Goal: Transaction & Acquisition: Purchase product/service

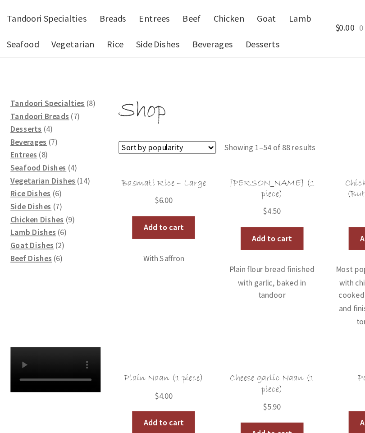
click at [37, 231] on span "Lamb Dishes" at bounding box center [37, 235] width 36 height 8
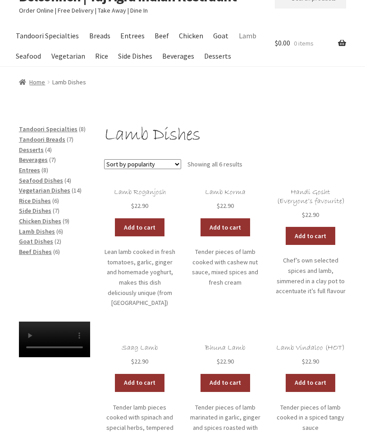
scroll to position [39, 0]
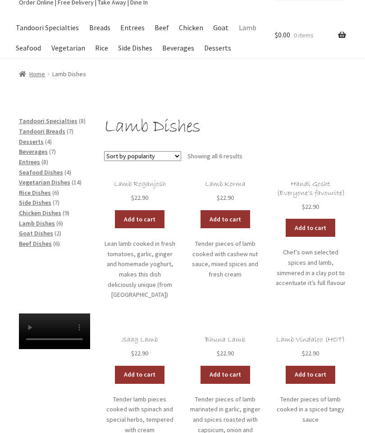
click at [230, 213] on link "Add to cart" at bounding box center [226, 219] width 50 height 18
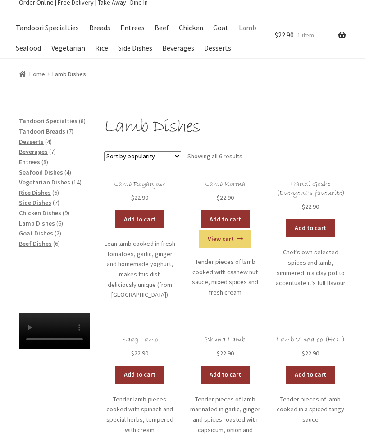
click at [99, 42] on link "Rice" at bounding box center [102, 48] width 22 height 20
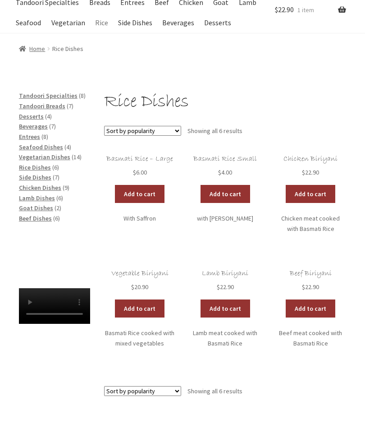
scroll to position [64, 0]
click at [221, 192] on link "Add to cart" at bounding box center [226, 194] width 50 height 18
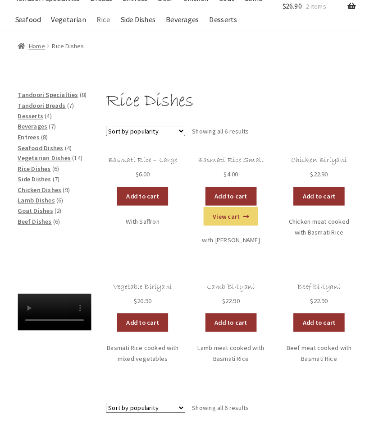
scroll to position [73, 0]
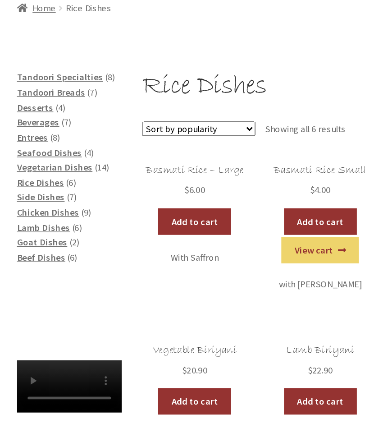
click at [65, 93] on li "Tandoori Breads 7 7 products" at bounding box center [54, 98] width 71 height 10
click at [51, 94] on span "Tandoori Breads" at bounding box center [42, 98] width 46 height 8
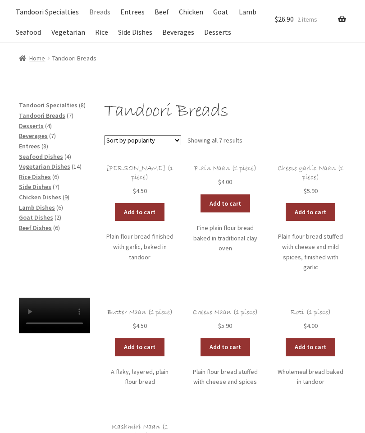
scroll to position [66, 0]
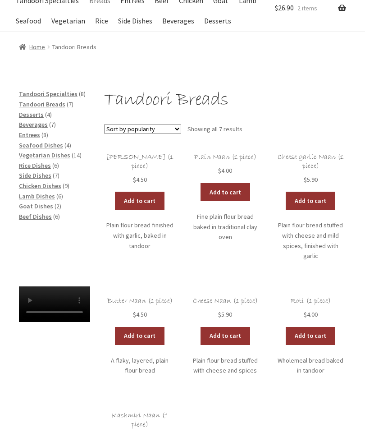
click at [224, 192] on link "Add to cart" at bounding box center [226, 192] width 50 height 18
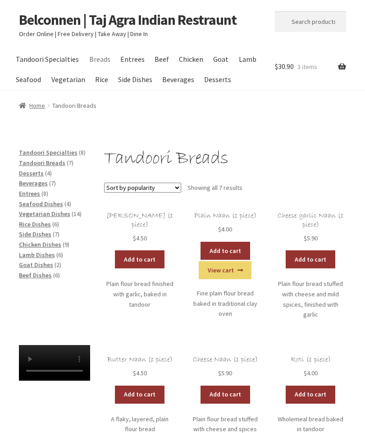
scroll to position [0, 0]
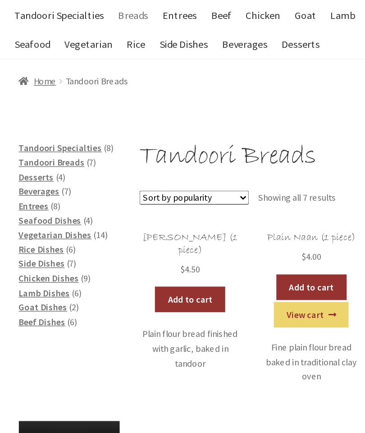
click at [26, 177] on span "Desserts" at bounding box center [31, 181] width 25 height 8
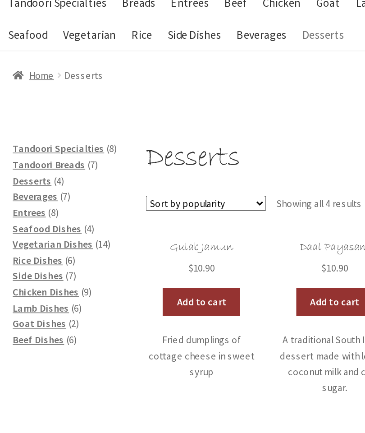
click at [30, 238] on span "Side Dishes" at bounding box center [35, 242] width 32 height 8
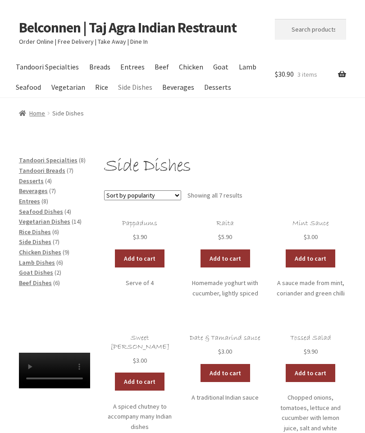
click at [0, 0] on link "Checkout" at bounding box center [0, 0] width 0 height 0
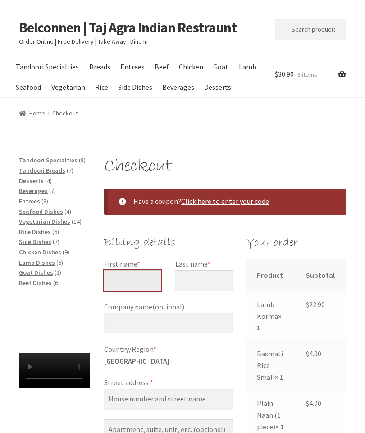
click at [146, 279] on input "First name *" at bounding box center [132, 280] width 57 height 21
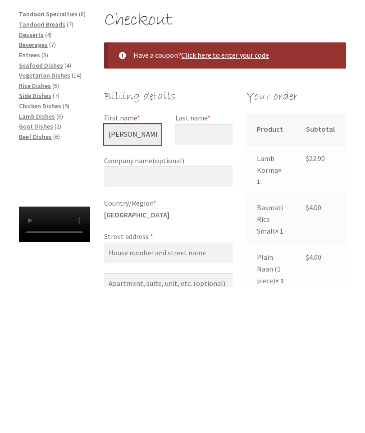
type input "Lynette"
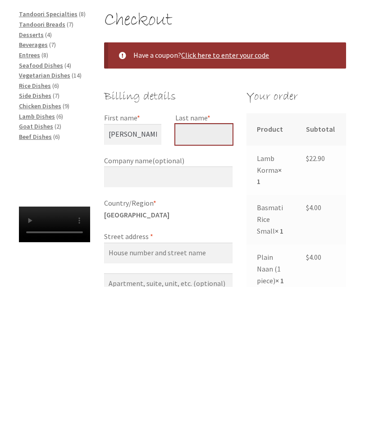
click at [216, 270] on input "Last name *" at bounding box center [203, 280] width 57 height 21
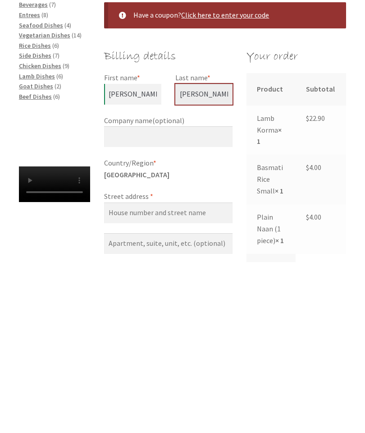
scroll to position [18, 0]
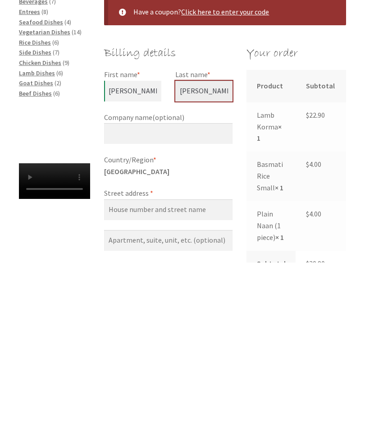
type input "Flanagan"
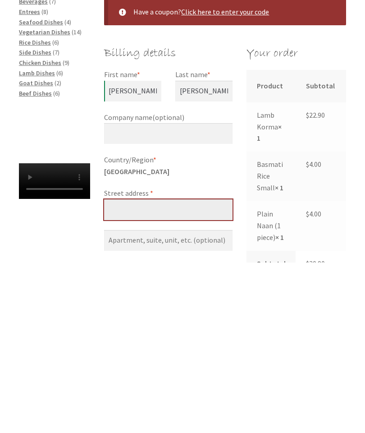
click at [161, 370] on input "Street address *" at bounding box center [168, 380] width 128 height 21
type input "[STREET_ADDRESS]"
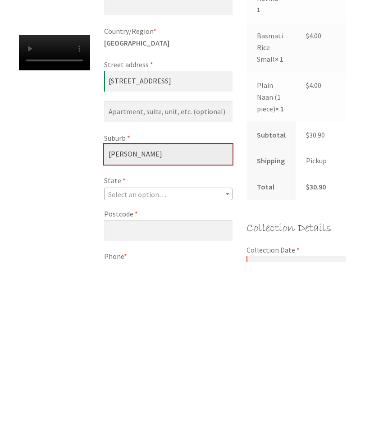
type input "Latham"
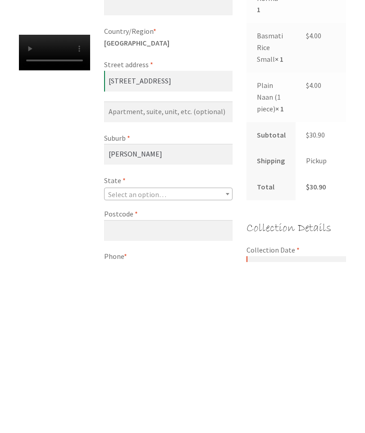
click at [227, 359] on span "State" at bounding box center [227, 365] width 9 height 12
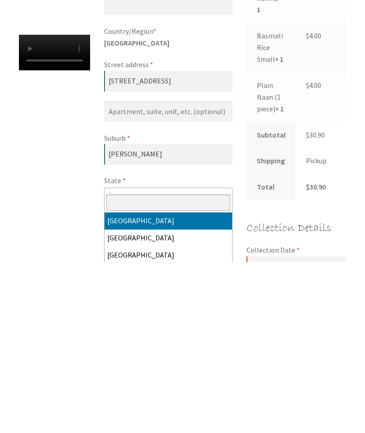
scroll to position [318, 0]
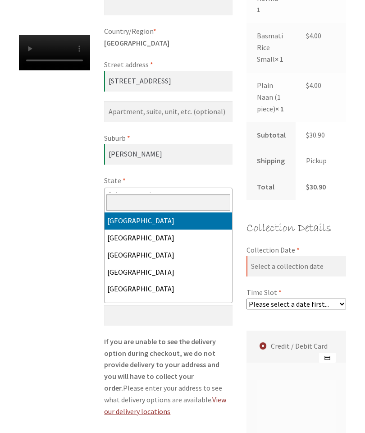
select select "ACT"
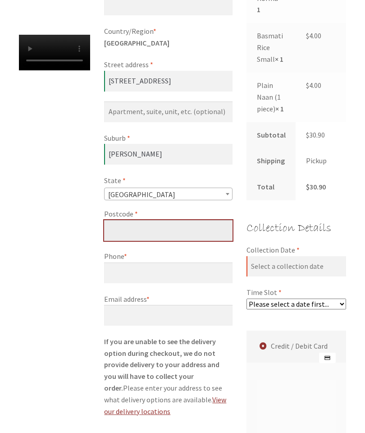
click at [169, 220] on input "Postcode *" at bounding box center [168, 230] width 128 height 21
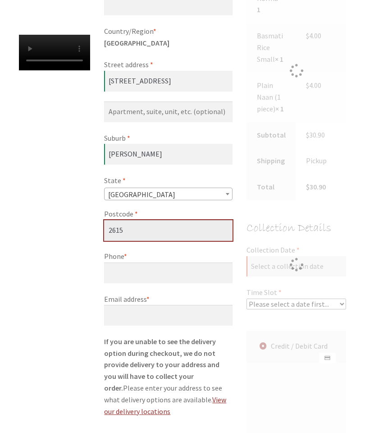
type input "2615"
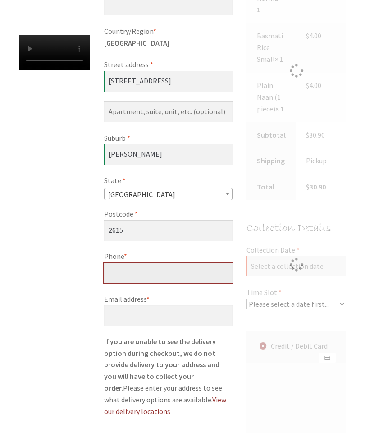
click at [172, 264] on input "Phone *" at bounding box center [168, 272] width 128 height 21
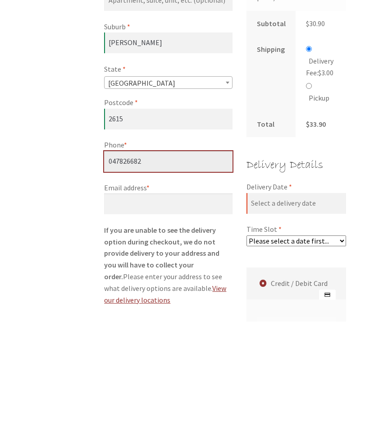
type input "047826682"
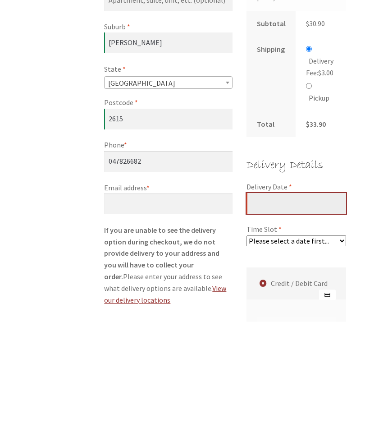
click at [295, 304] on input "Delivery Date *" at bounding box center [297, 314] width 100 height 21
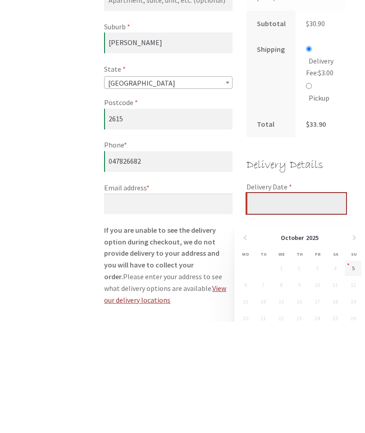
scroll to position [429, 0]
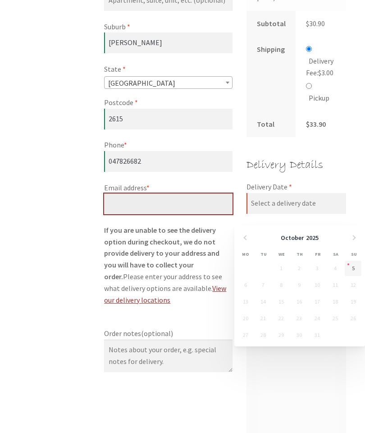
click at [172, 193] on input "Email address *" at bounding box center [168, 203] width 128 height 21
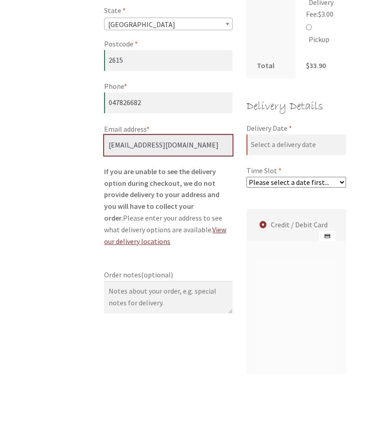
type input "[EMAIL_ADDRESS][DOMAIN_NAME]"
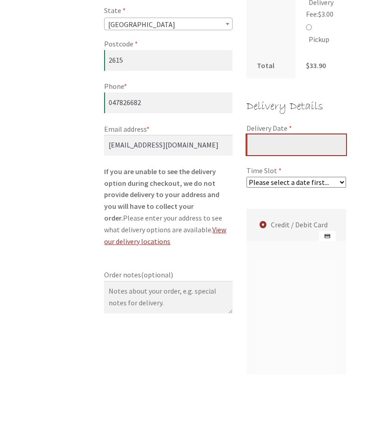
click at [316, 193] on input "Delivery Date *" at bounding box center [297, 203] width 100 height 21
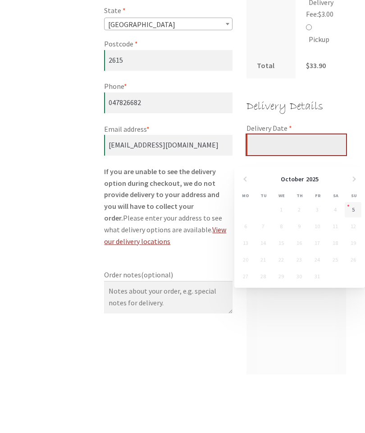
scroll to position [488, 0]
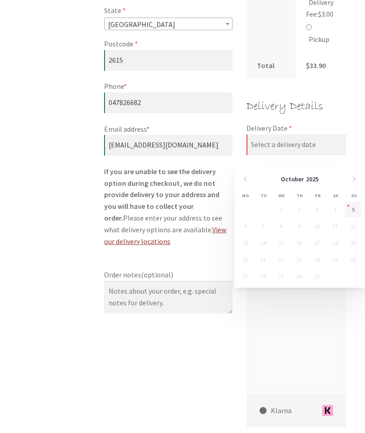
click at [353, 205] on link "5" at bounding box center [353, 209] width 17 height 15
type input "[DATE]"
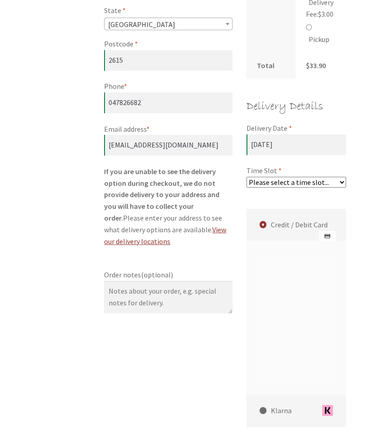
click at [339, 188] on select "Please select a time slot... 06:55 PM - 07:25 PM 07:25 PM - 07:55 PM 07:55 PM -…" at bounding box center [297, 182] width 100 height 11
click at [342, 188] on select "Please select a time slot... 06:55 PM - 07:25 PM 07:25 PM - 07:55 PM 07:55 PM -…" at bounding box center [297, 182] width 100 height 11
select select "60c2ef62db861/2|0.00"
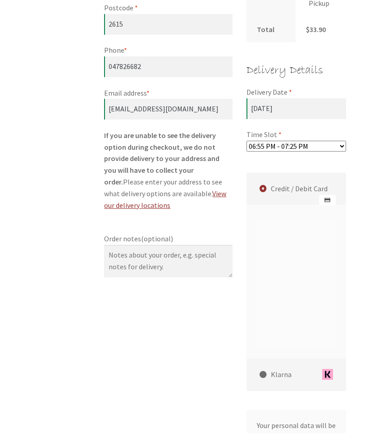
scroll to position [523, 0]
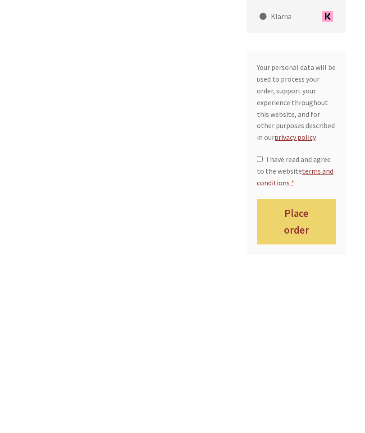
click at [263, 291] on input "I have read and agree to the website terms and conditions *" at bounding box center [260, 294] width 6 height 6
checkbox input "true"
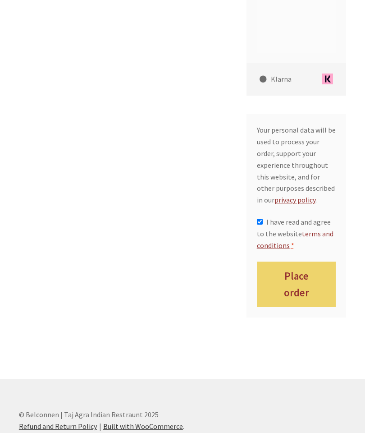
click at [311, 283] on button "Place order" at bounding box center [296, 284] width 79 height 46
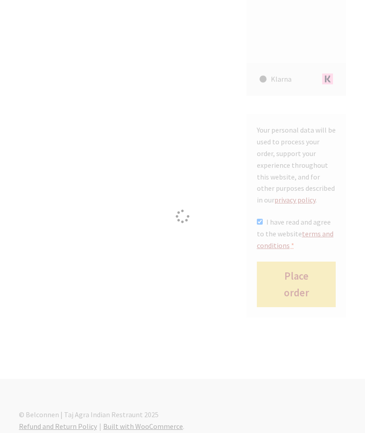
scroll to position [855, 0]
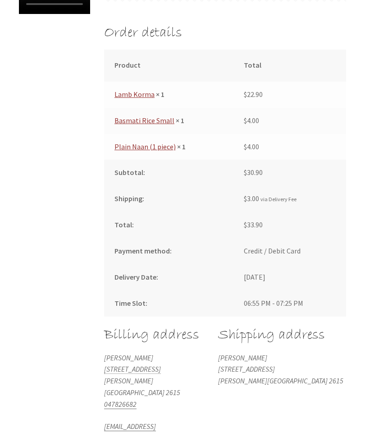
scroll to position [410, 0]
